Goal: Task Accomplishment & Management: Manage account settings

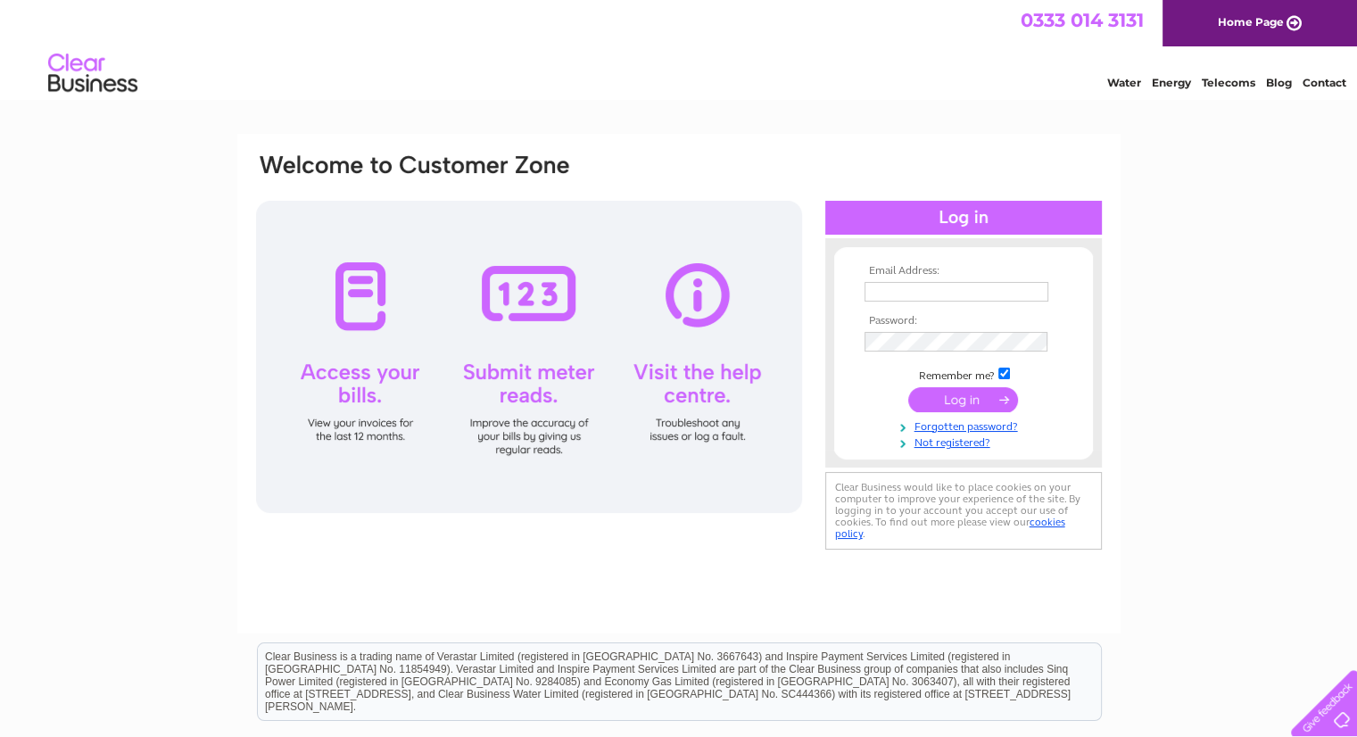
click at [903, 297] on input "text" at bounding box center [957, 292] width 184 height 20
click at [892, 294] on input "text" at bounding box center [958, 292] width 186 height 21
type input "c"
click at [1285, 29] on link "Home Page" at bounding box center [1260, 23] width 195 height 46
click at [871, 297] on input "text" at bounding box center [957, 292] width 184 height 20
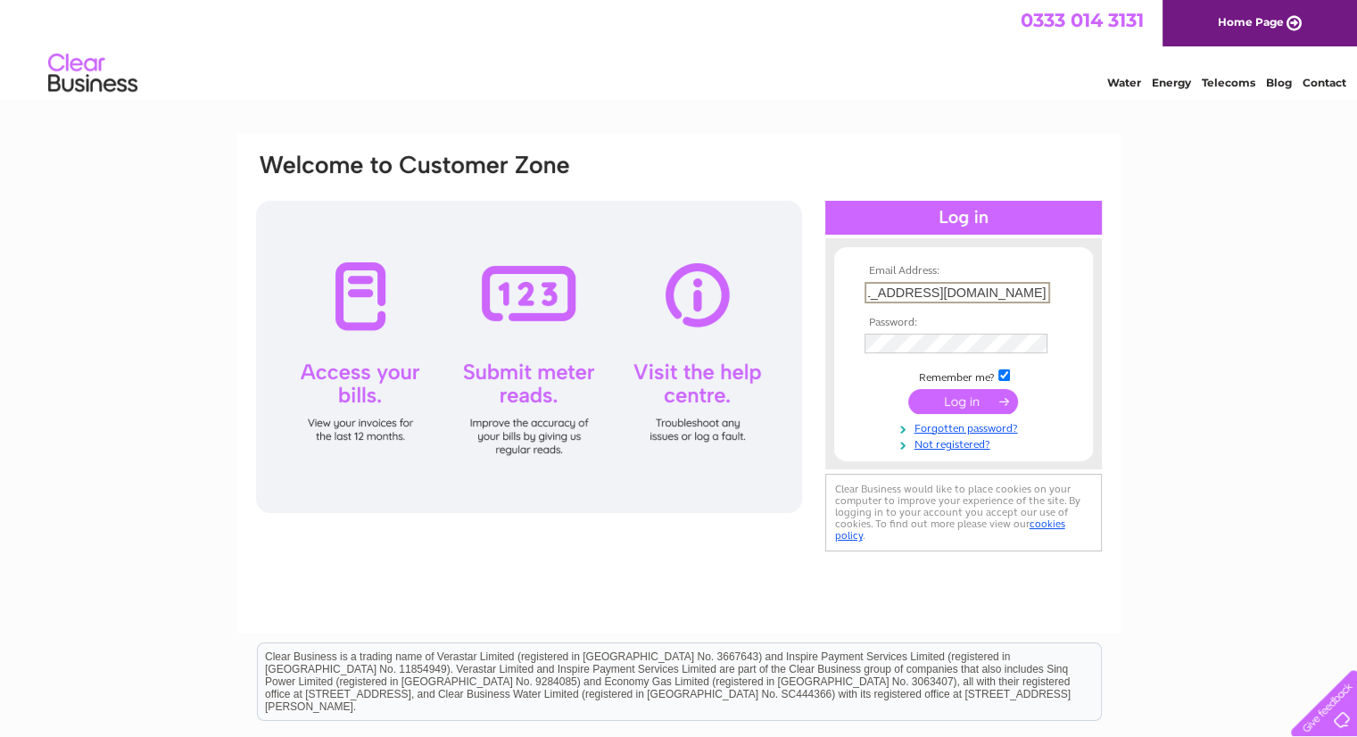
scroll to position [0, 56]
type input "cockertongreengarage@virginmedia.com"
click at [977, 403] on input "submit" at bounding box center [963, 399] width 110 height 25
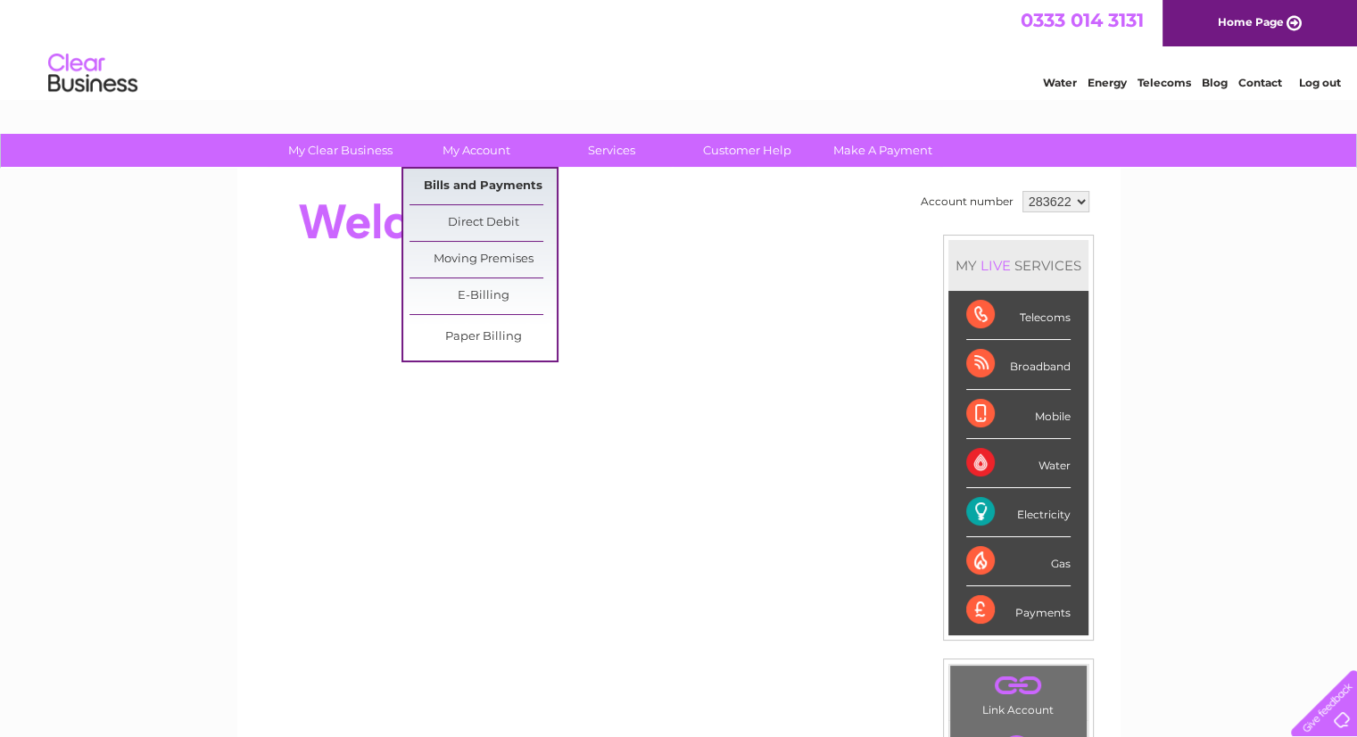
click at [464, 183] on link "Bills and Payments" at bounding box center [483, 187] width 147 height 36
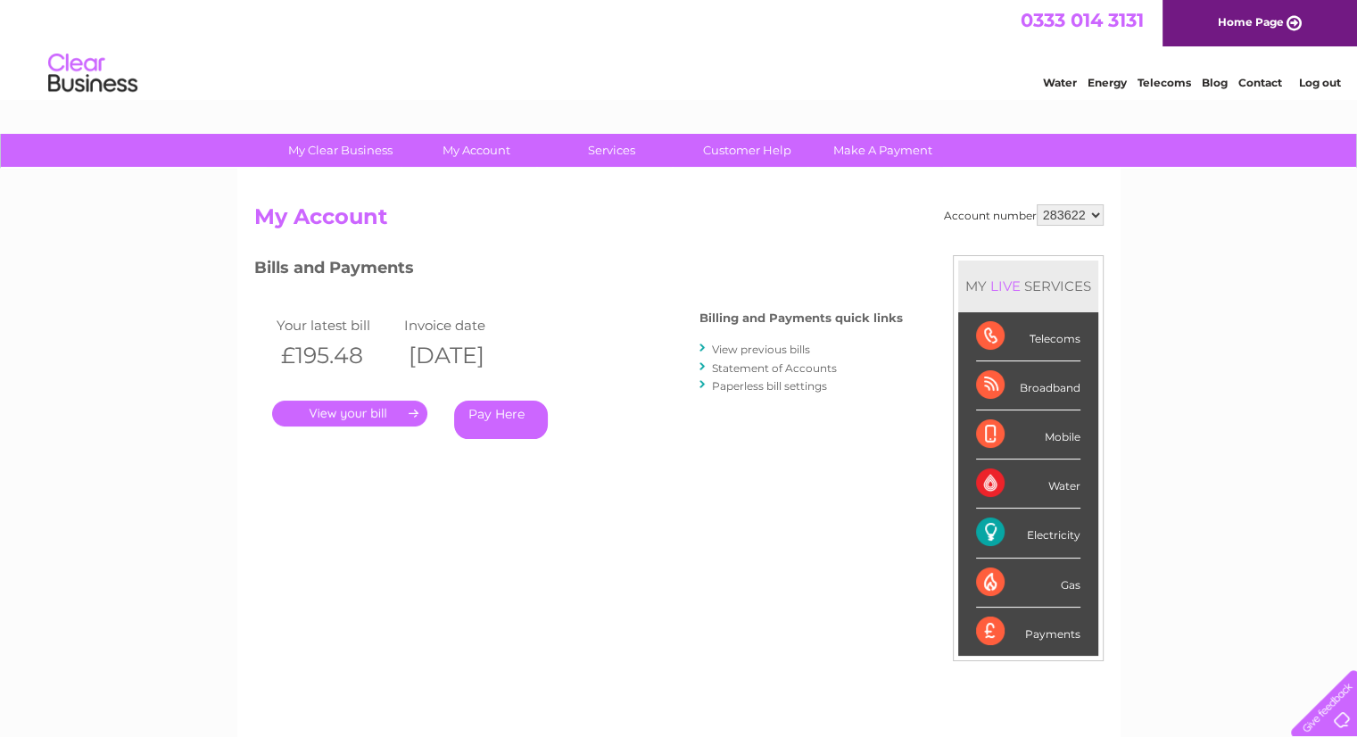
click at [368, 411] on link "." at bounding box center [349, 414] width 155 height 26
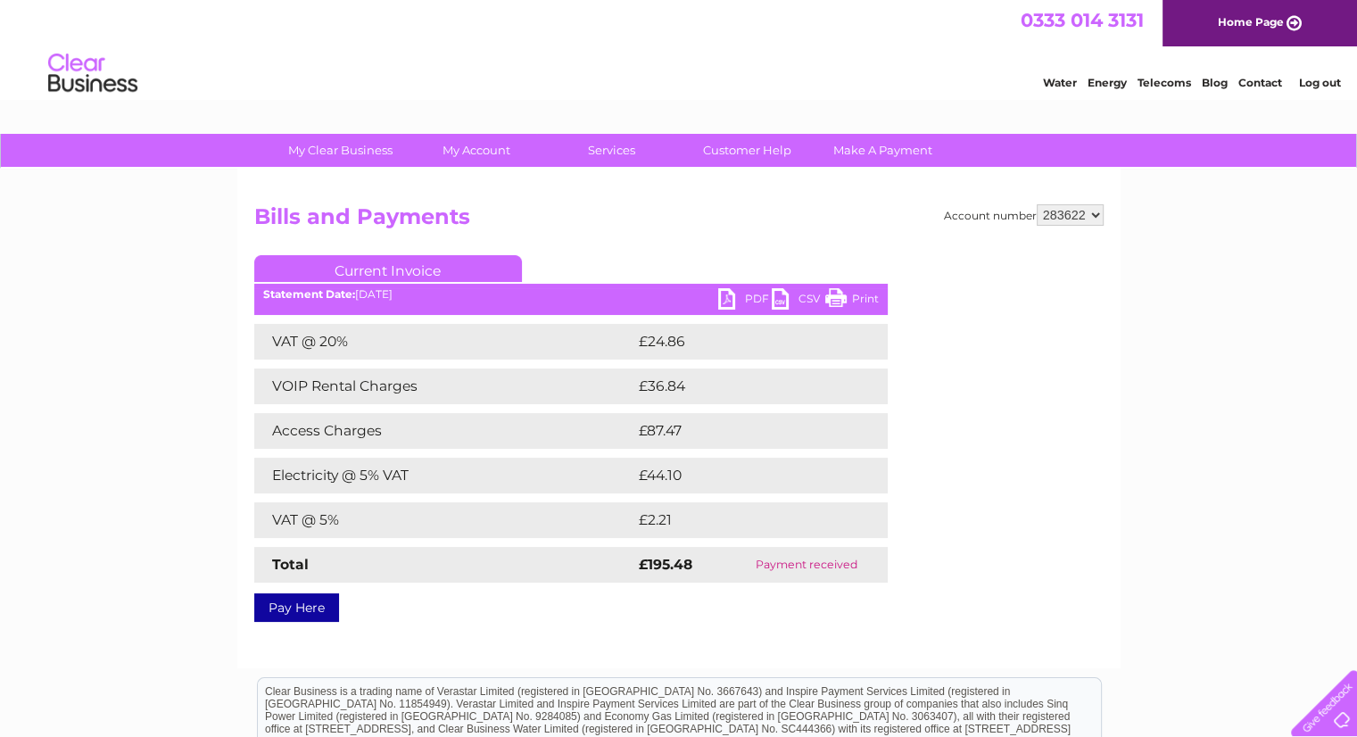
click at [725, 307] on link "PDF" at bounding box center [745, 301] width 54 height 26
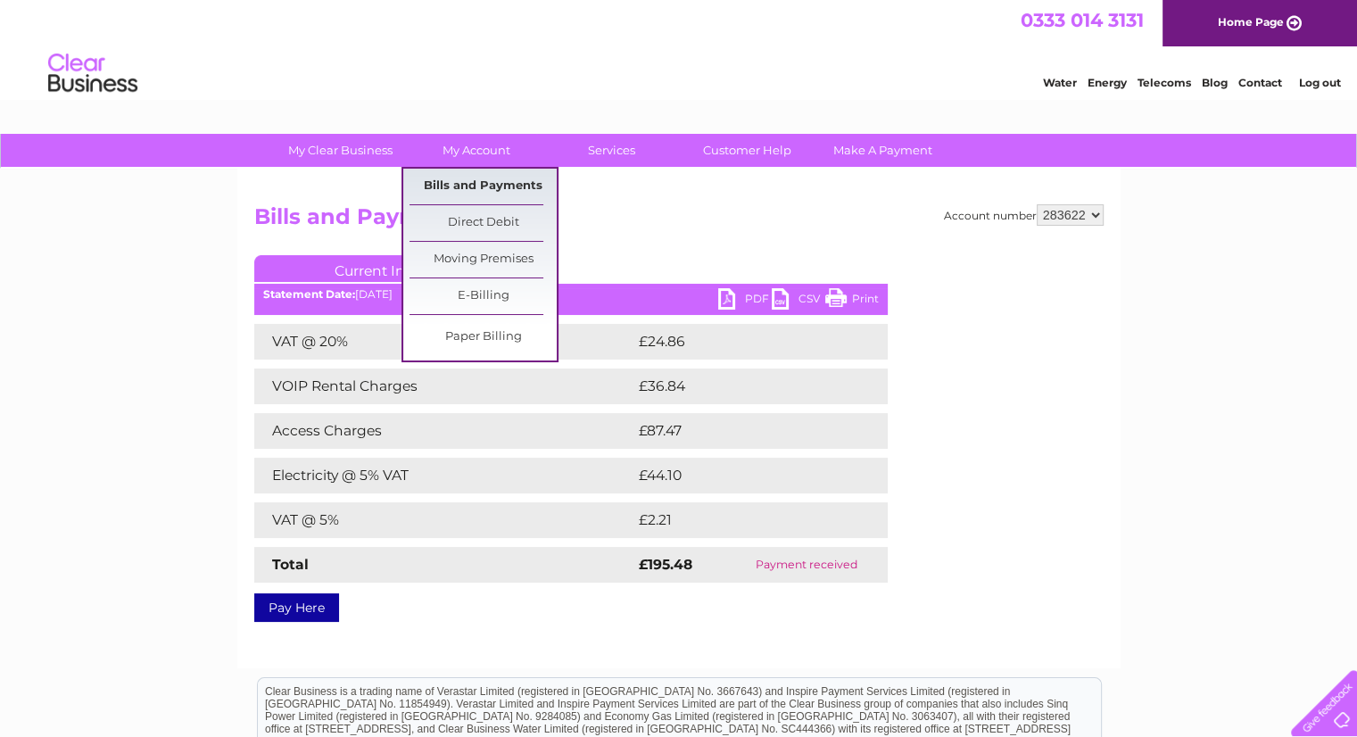
click at [450, 193] on link "Bills and Payments" at bounding box center [483, 187] width 147 height 36
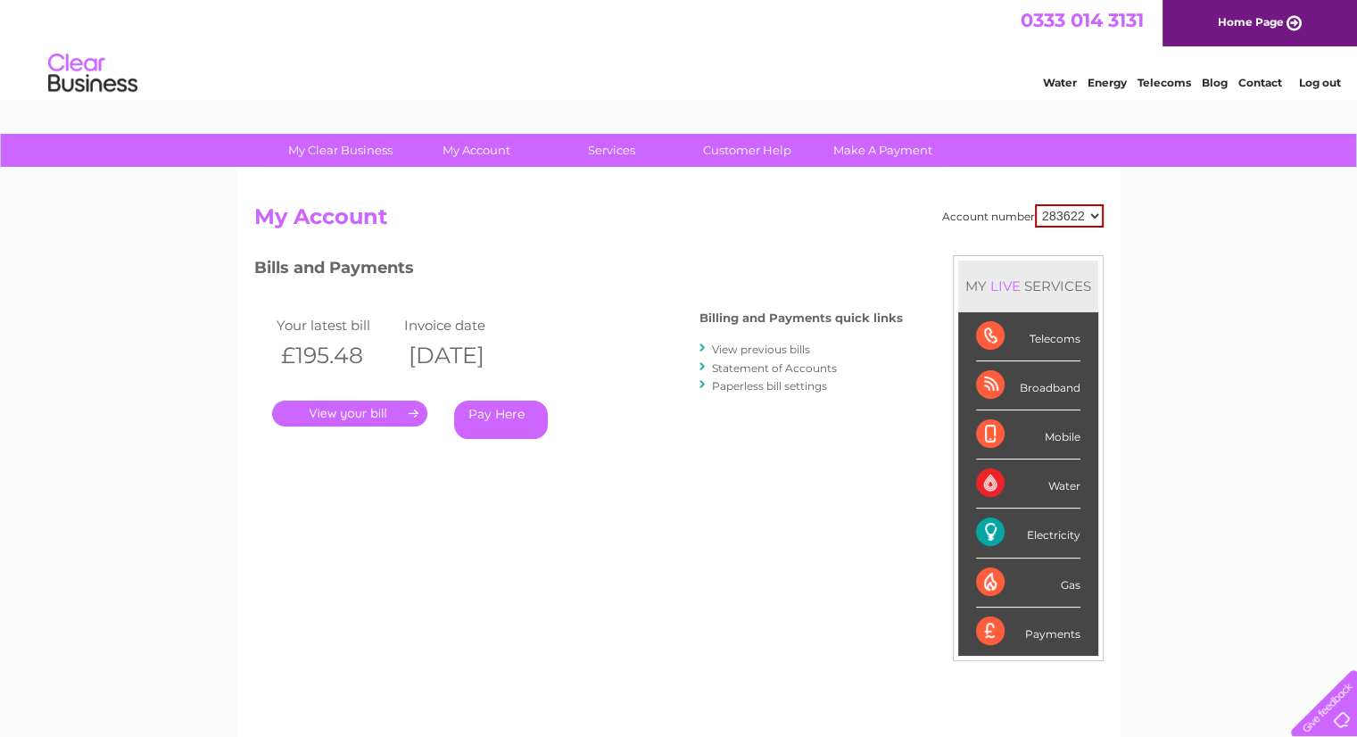
click at [746, 348] on link "View previous bills" at bounding box center [761, 349] width 98 height 13
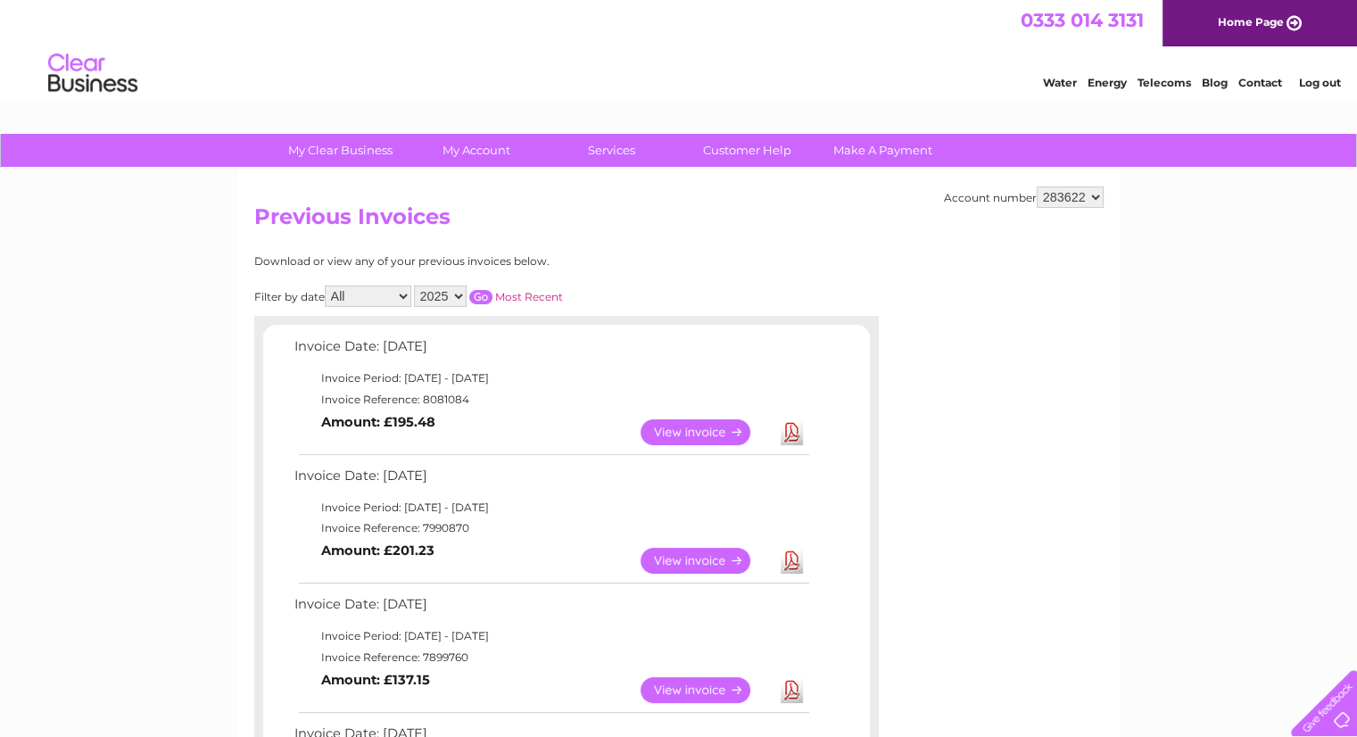
click at [709, 562] on link "View" at bounding box center [706, 561] width 131 height 26
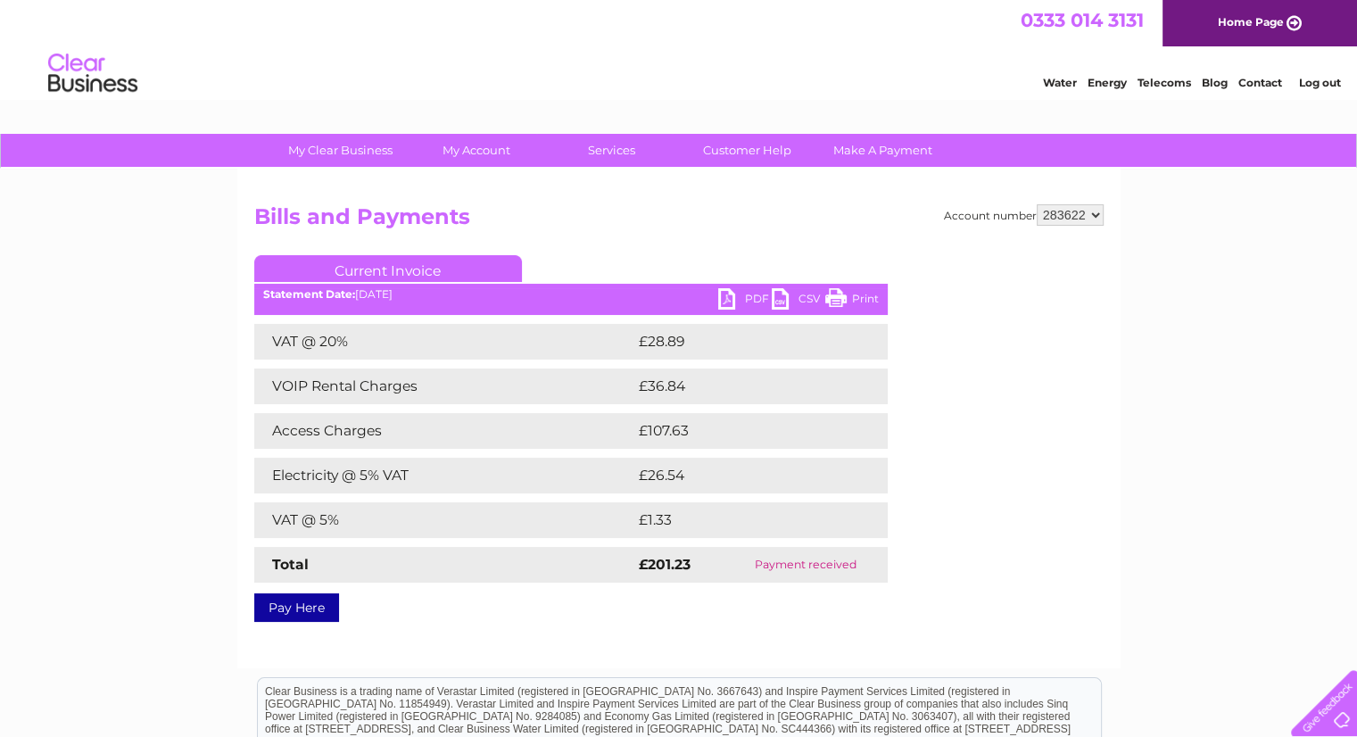
click at [743, 294] on link "PDF" at bounding box center [745, 301] width 54 height 26
